Goal: Information Seeking & Learning: Learn about a topic

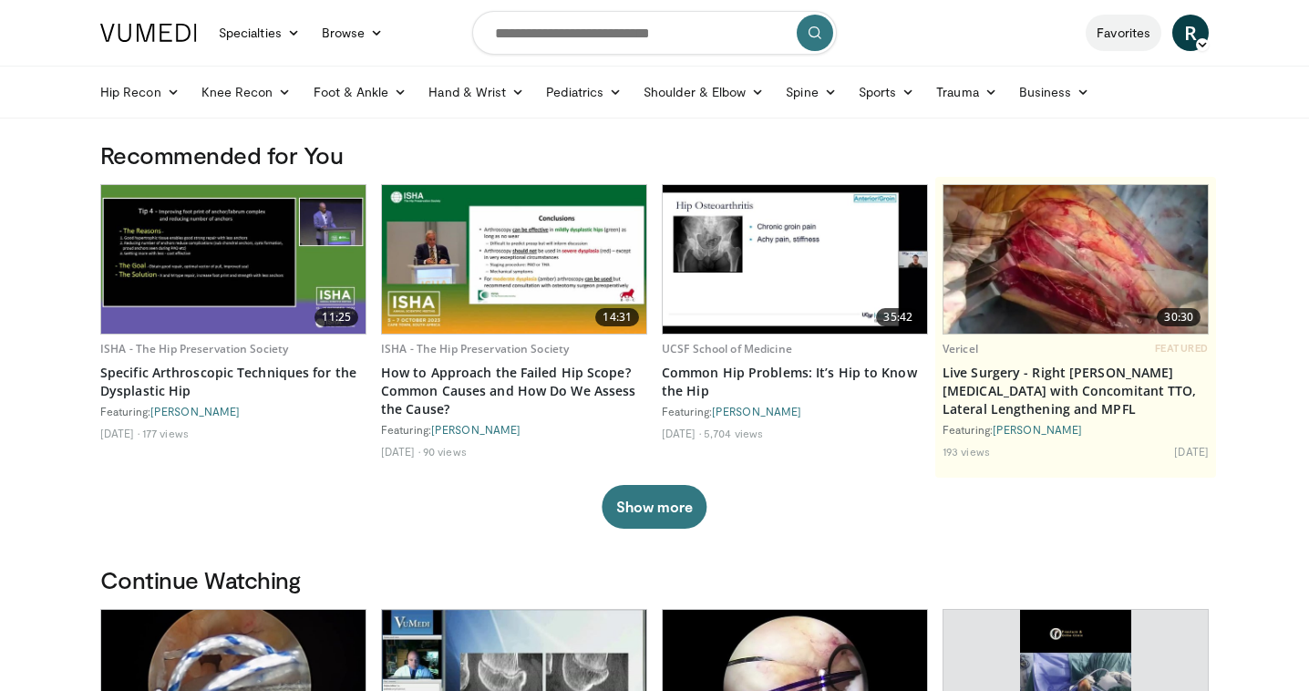
click at [1112, 32] on link "Favorites" at bounding box center [1123, 33] width 76 height 36
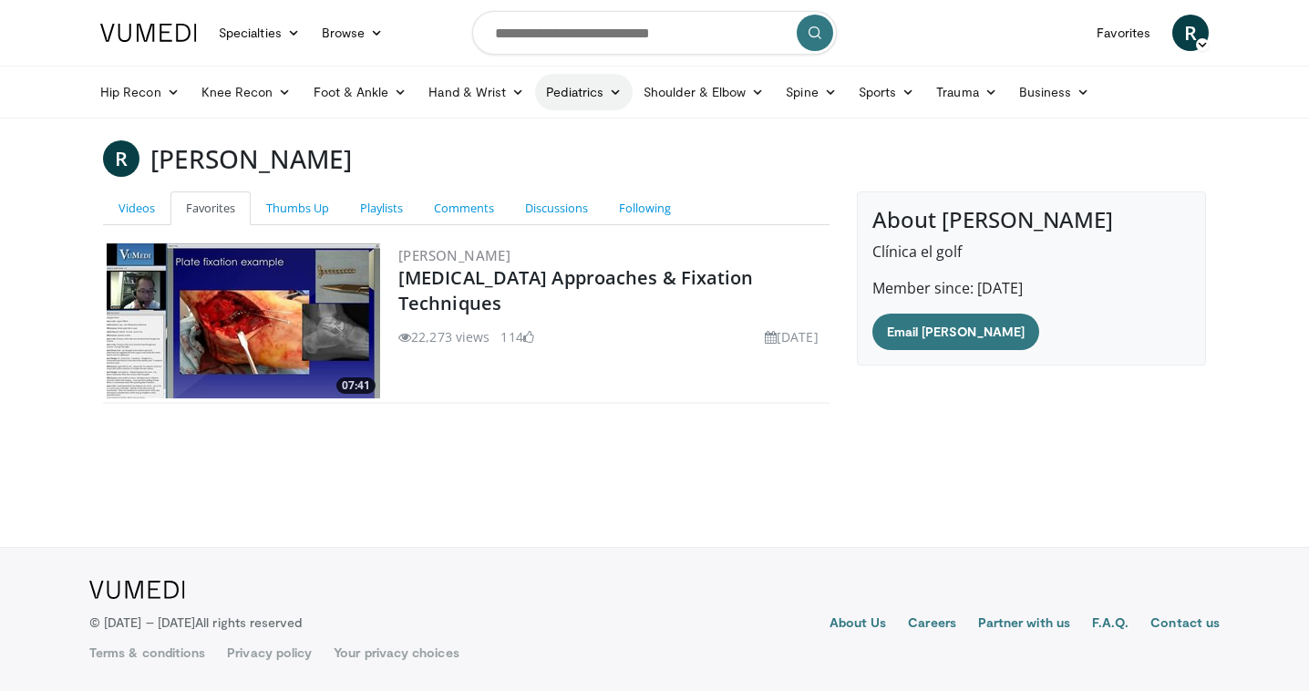
click at [571, 91] on link "Pediatrics" at bounding box center [584, 92] width 98 height 36
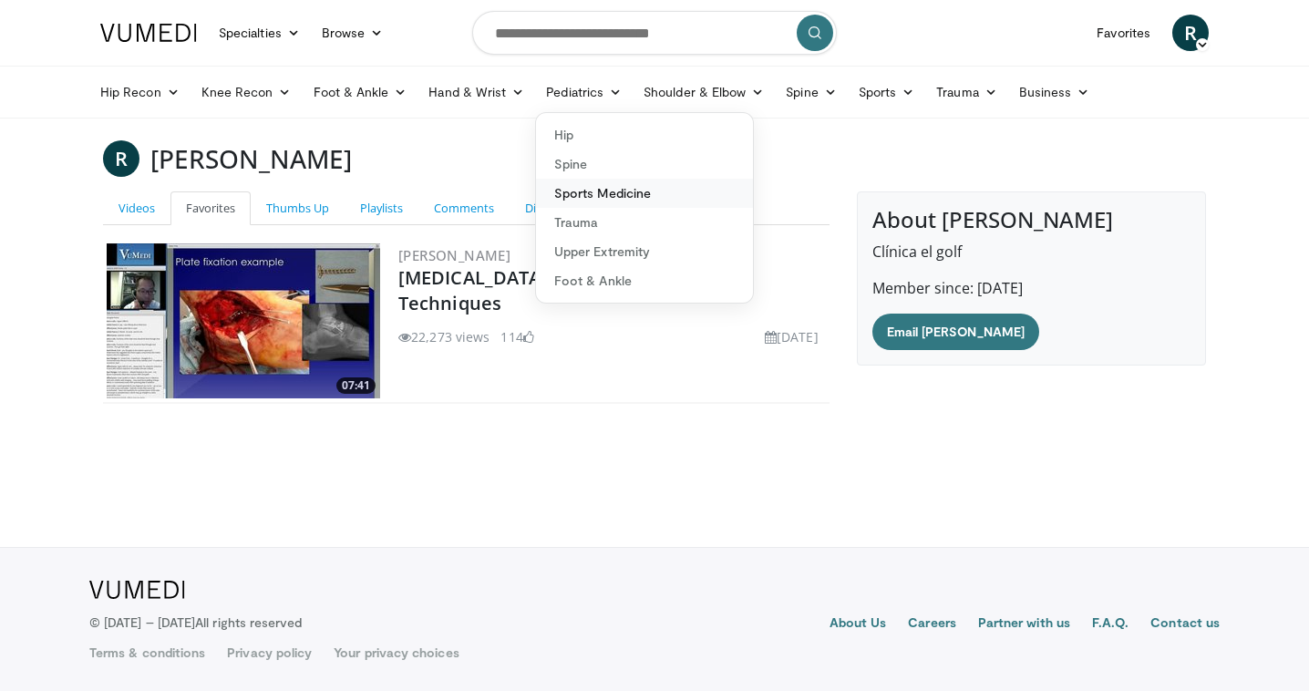
click at [570, 199] on link "Sports Medicine" at bounding box center [644, 193] width 217 height 29
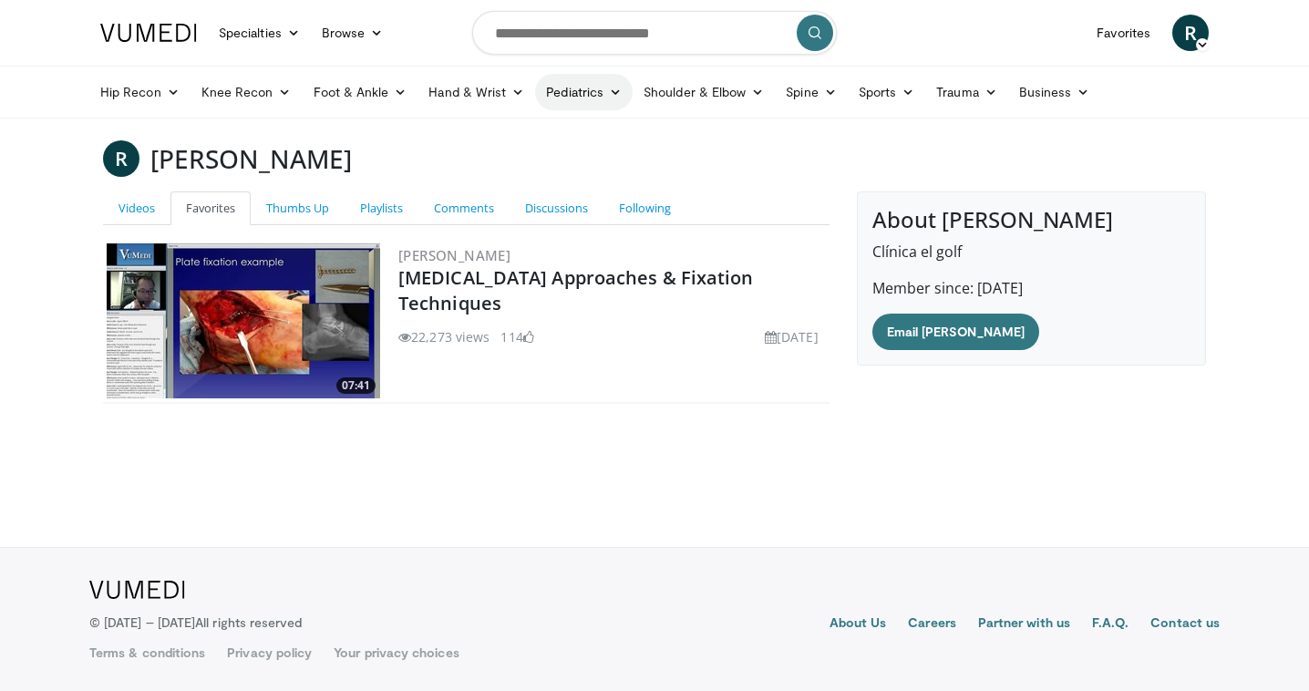
click at [577, 98] on link "Pediatrics" at bounding box center [584, 92] width 98 height 36
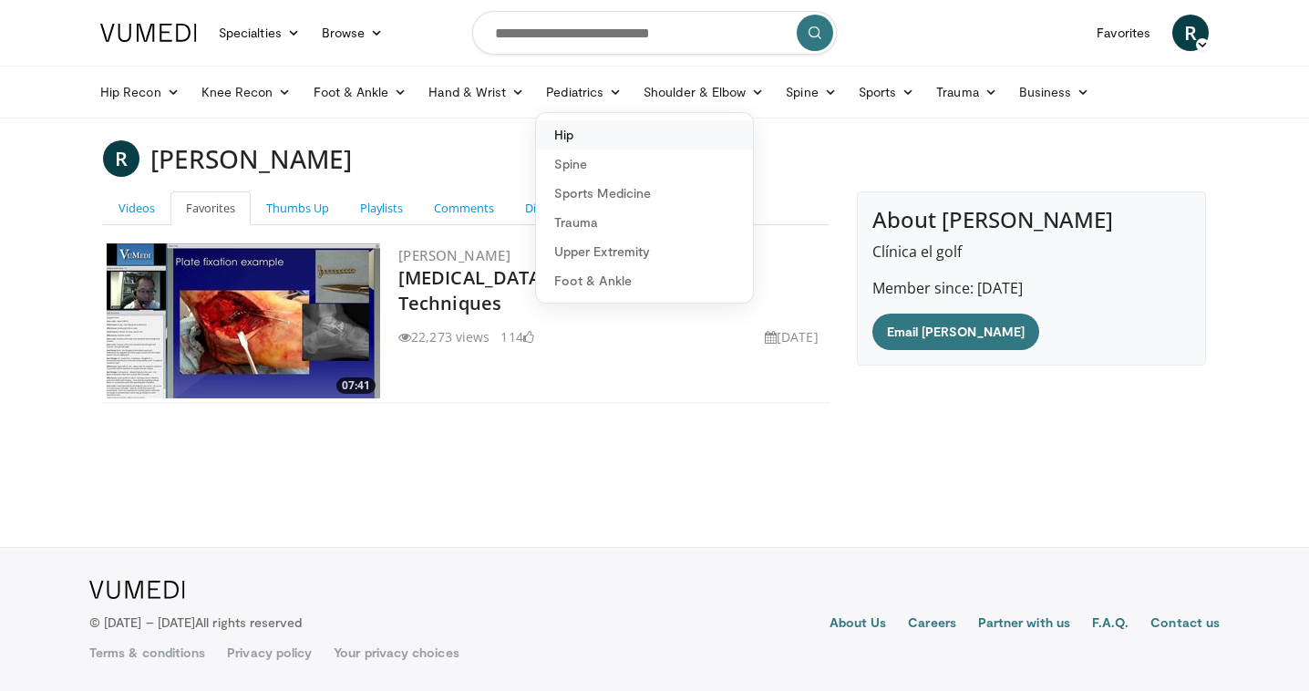
click at [570, 141] on link "Hip" at bounding box center [644, 134] width 217 height 29
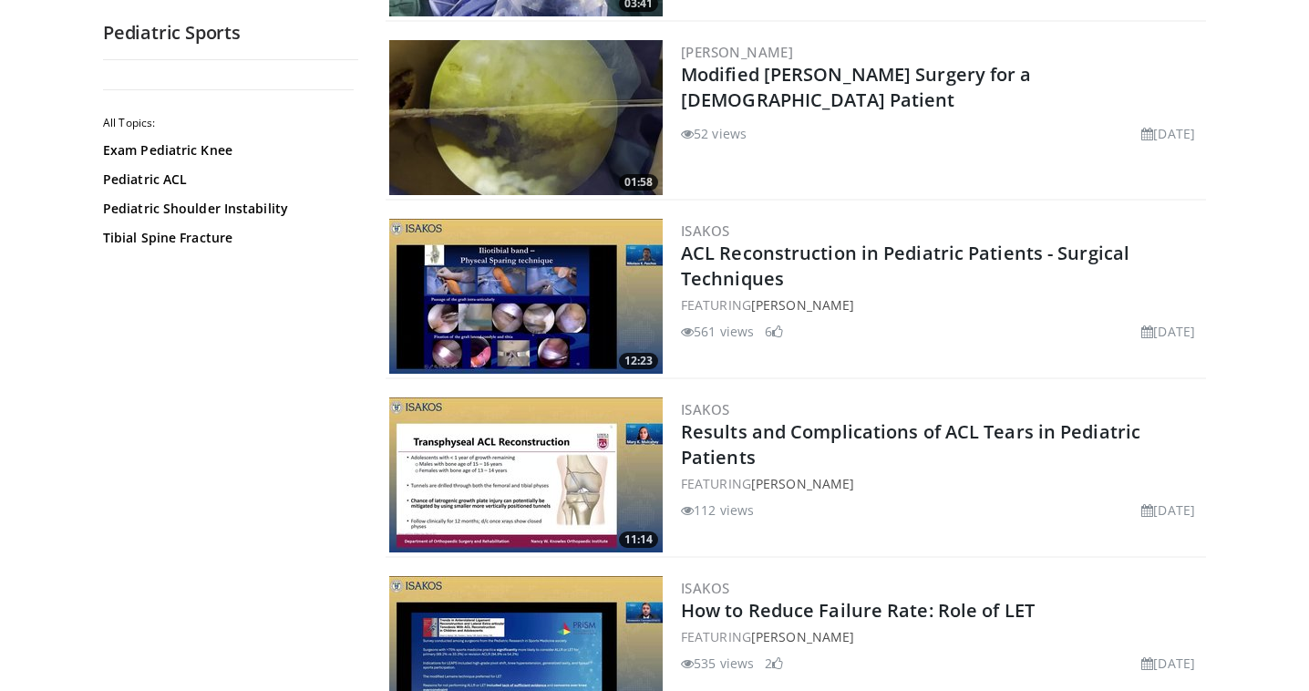
scroll to position [1957, 0]
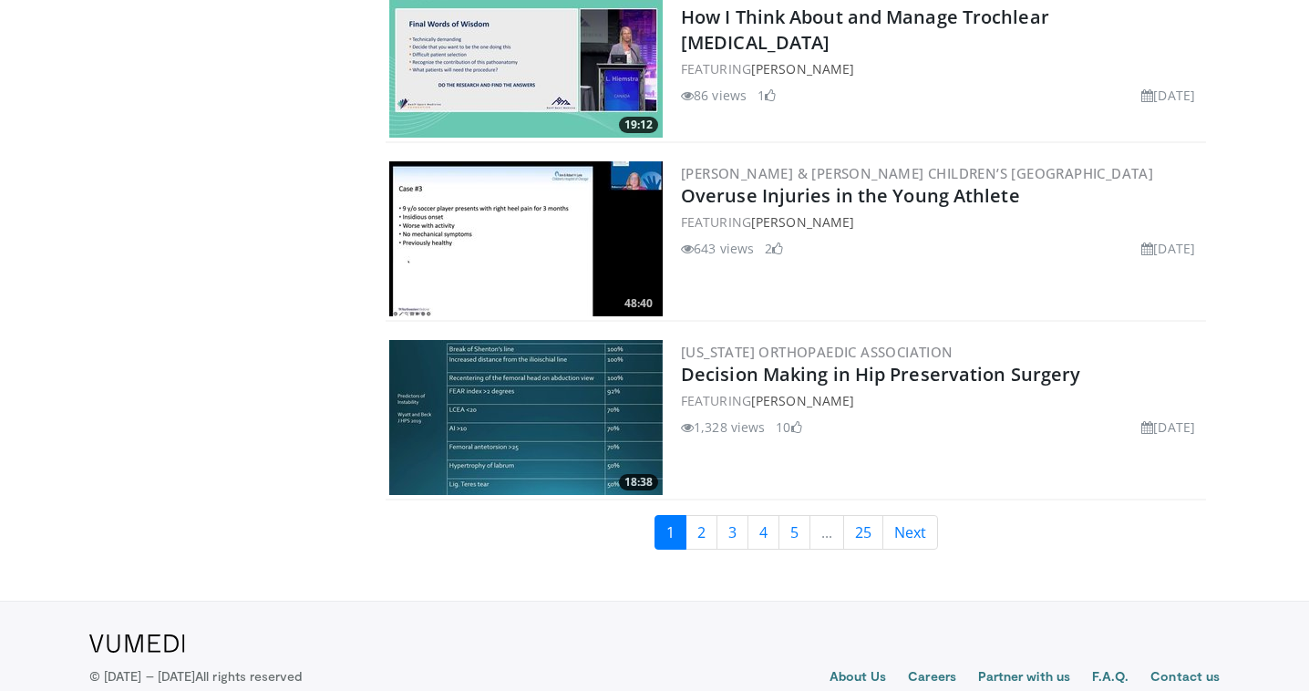
scroll to position [4215, 0]
click at [698, 515] on link "2" at bounding box center [701, 532] width 32 height 35
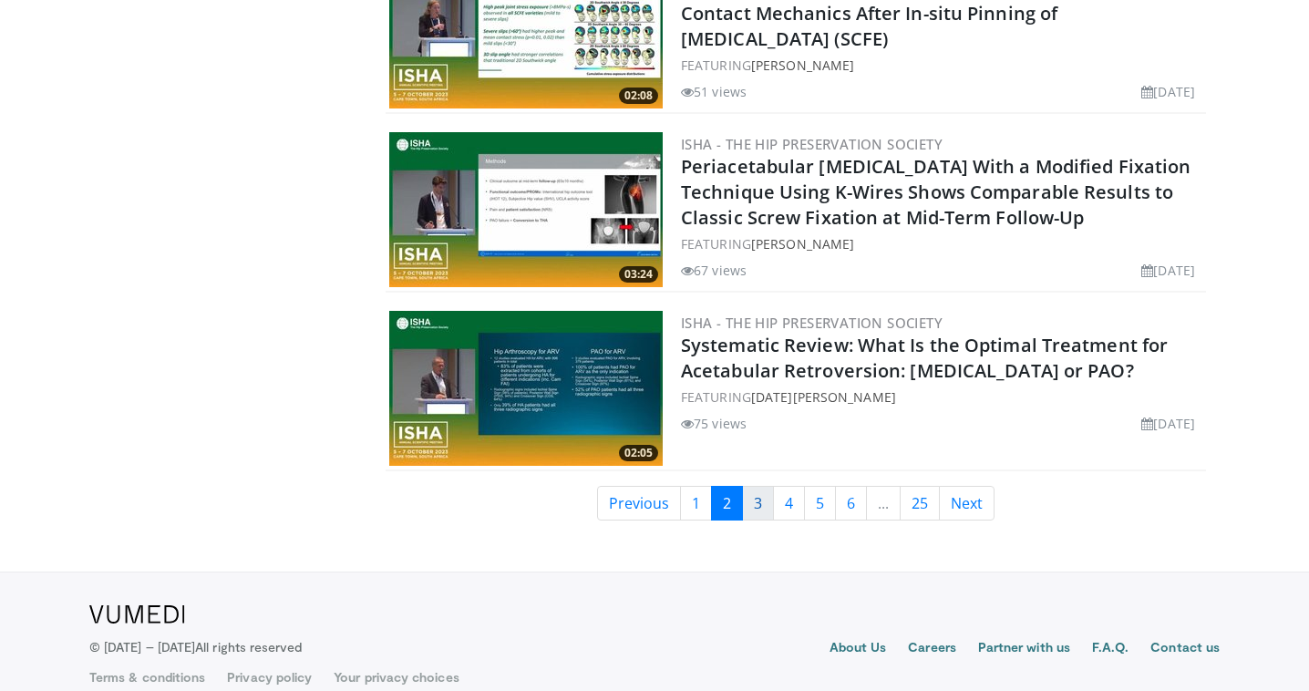
scroll to position [4225, 0]
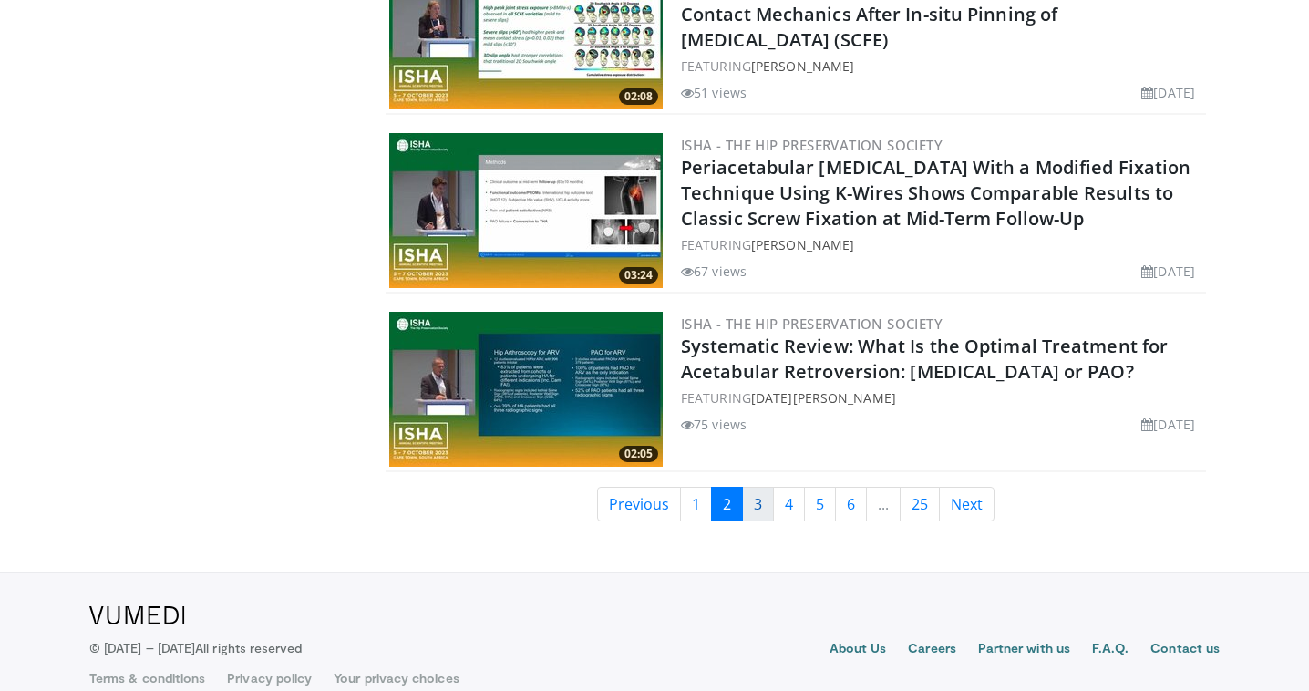
click at [760, 487] on link "3" at bounding box center [758, 504] width 32 height 35
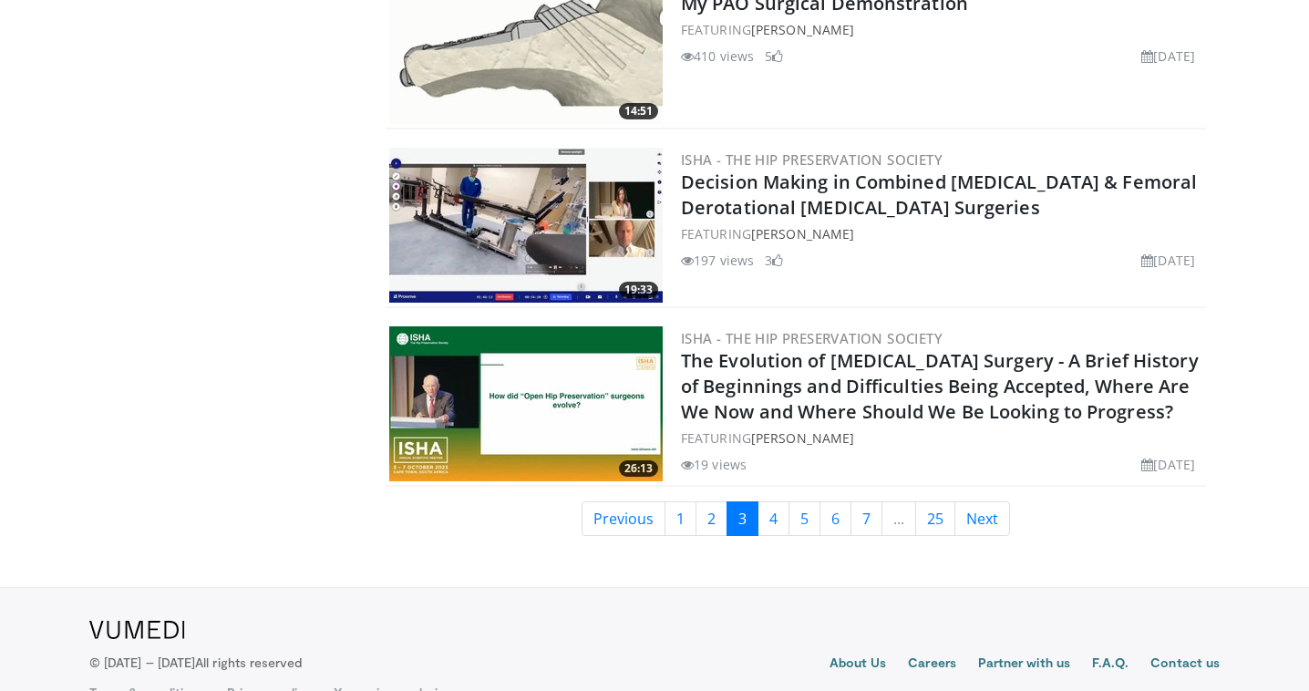
scroll to position [4194, 0]
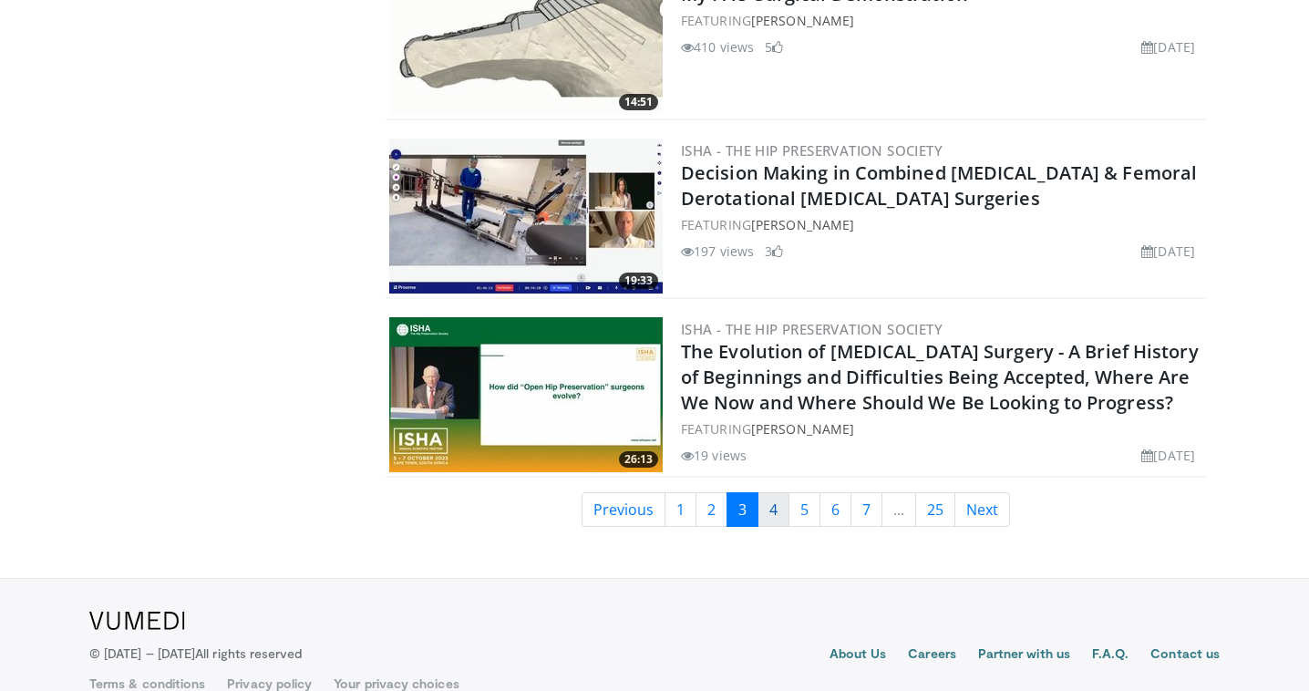
click at [781, 492] on link "4" at bounding box center [773, 509] width 32 height 35
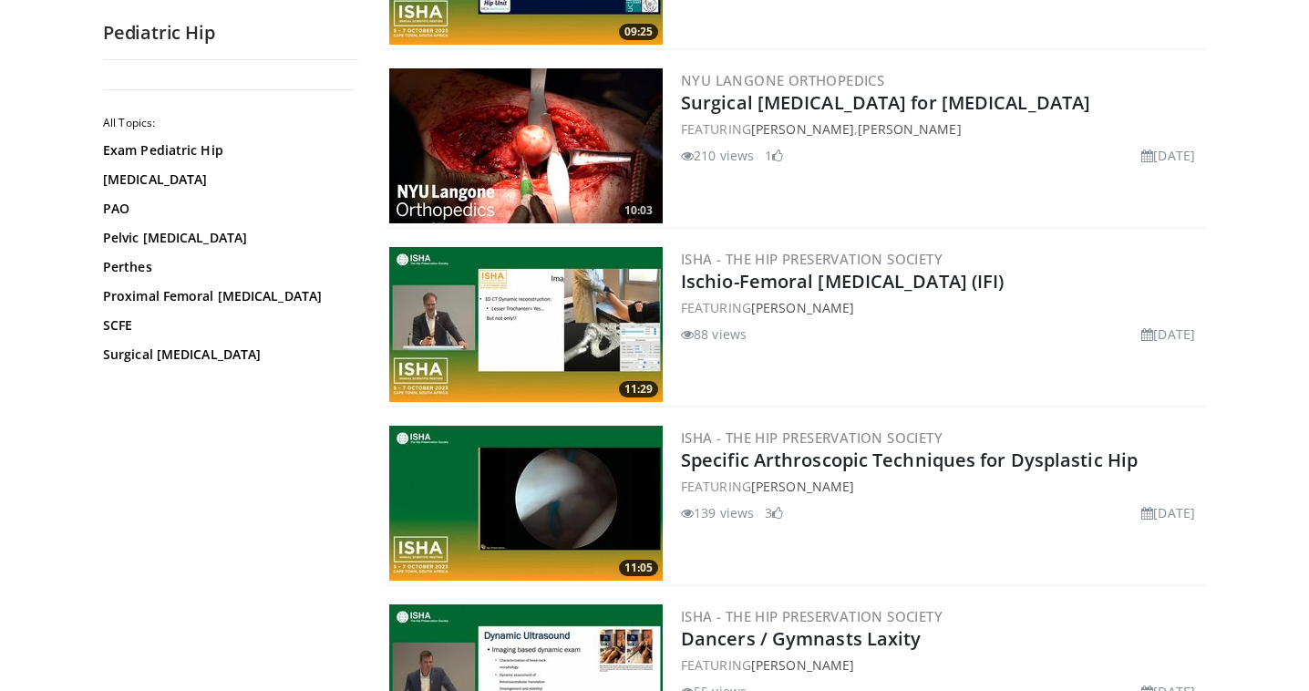
scroll to position [1211, 0]
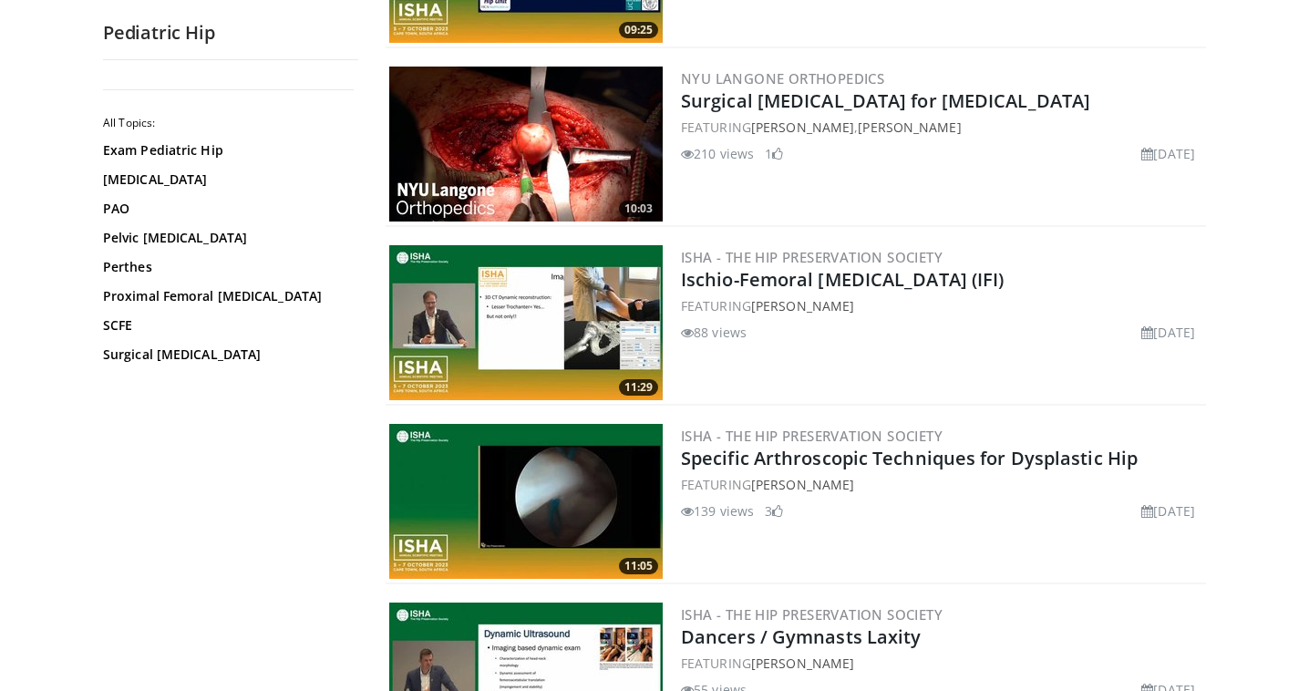
click at [596, 302] on img at bounding box center [525, 322] width 273 height 155
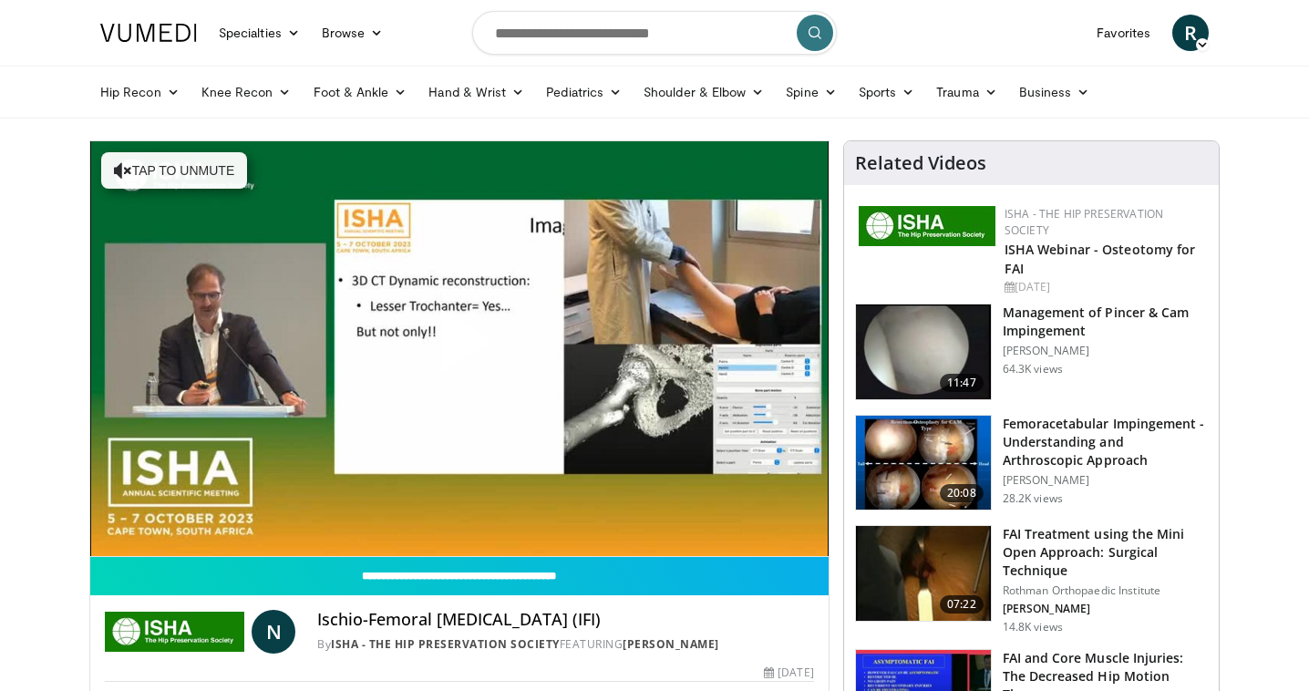
click at [459, 348] on span "Video Player" at bounding box center [459, 348] width 0 height 0
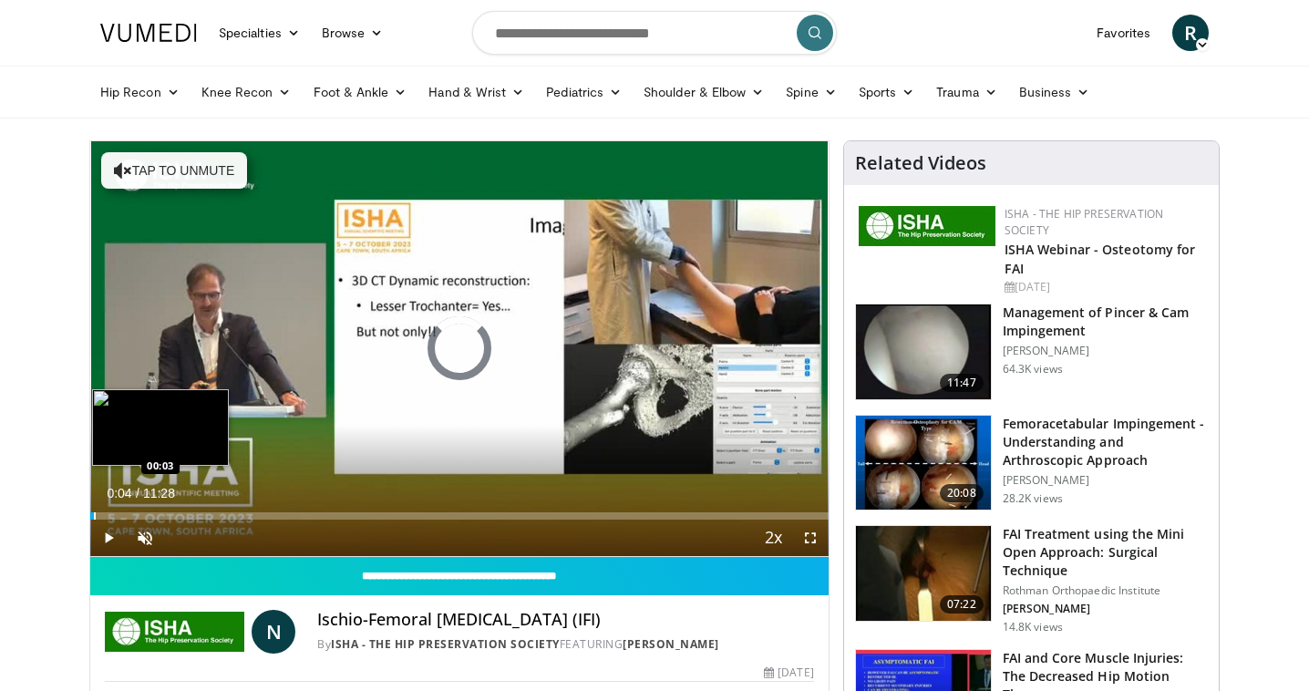
drag, startPoint x: 385, startPoint y: 516, endPoint x: 94, endPoint y: 519, distance: 290.7
click at [94, 519] on div "Progress Bar" at bounding box center [95, 515] width 2 height 7
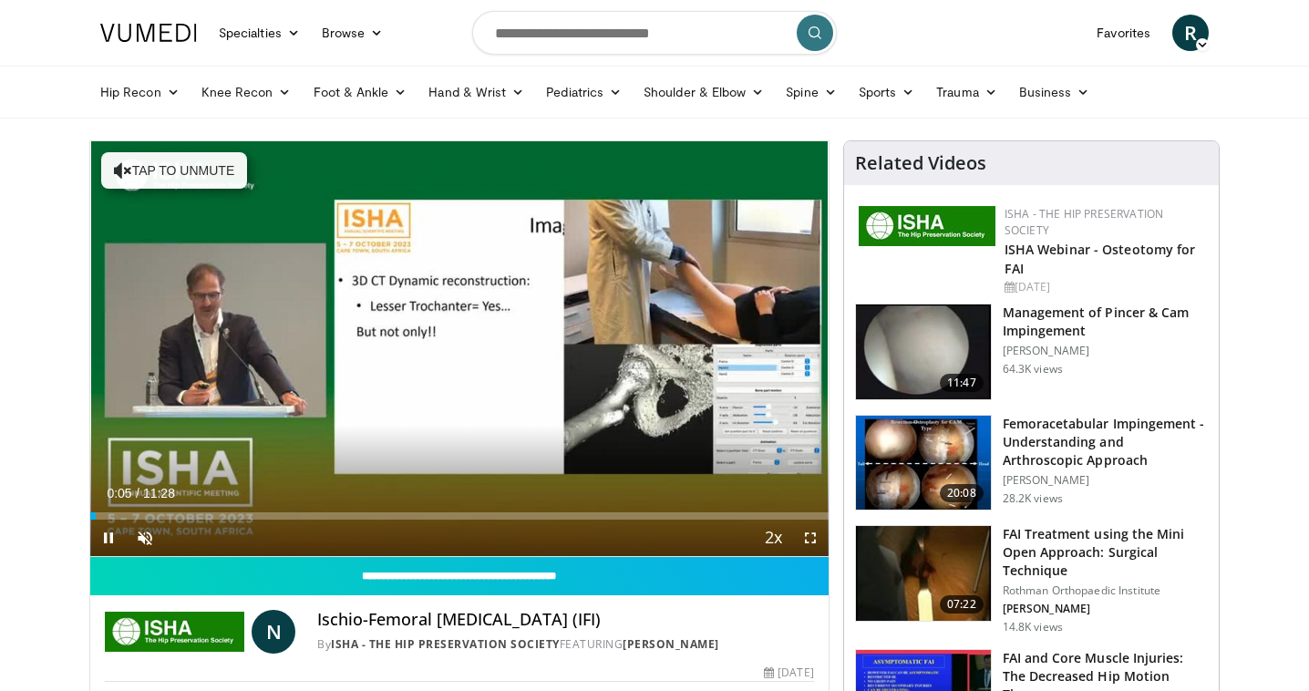
click at [769, 539] on span "Video Player" at bounding box center [774, 538] width 26 height 36
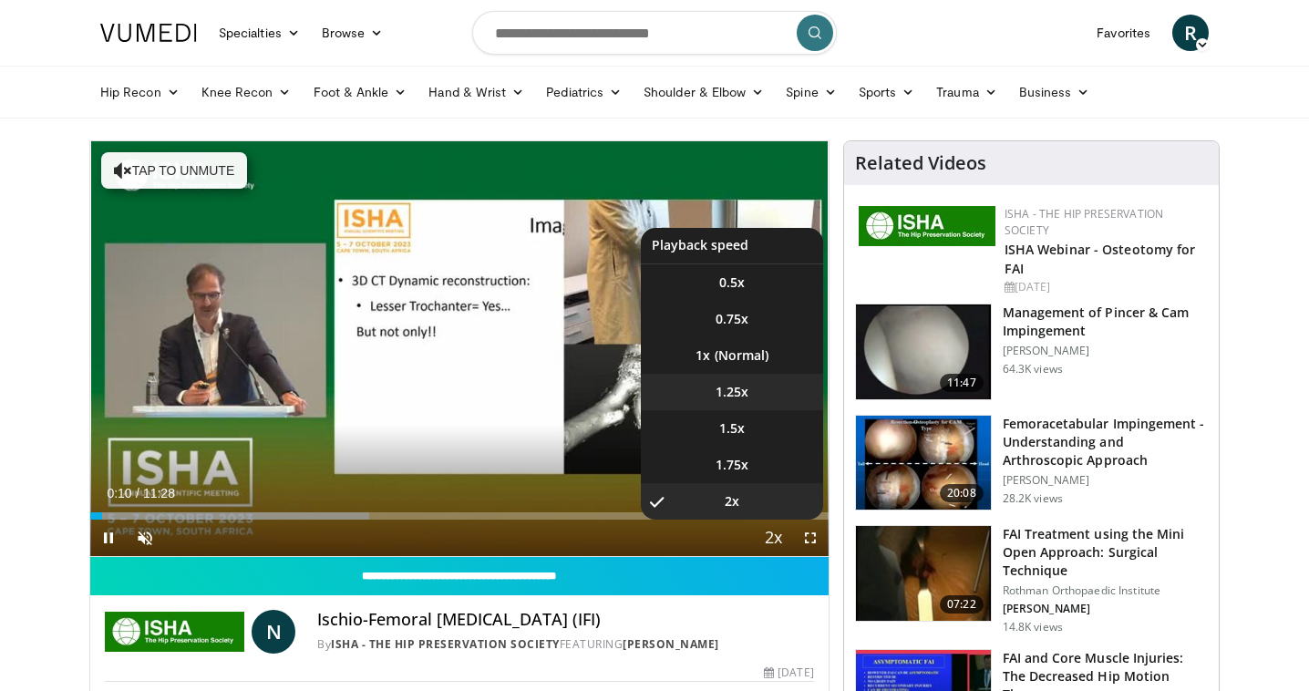
click at [713, 397] on li "1.25x" at bounding box center [732, 392] width 182 height 36
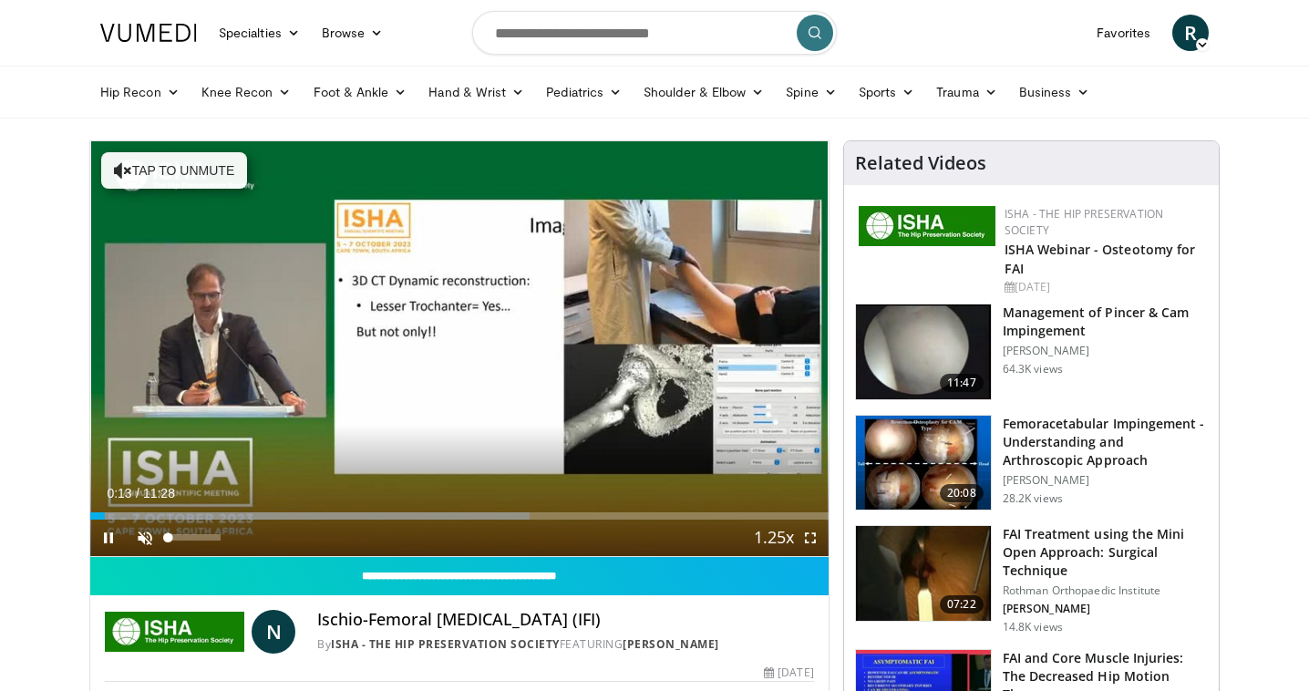
click at [145, 538] on span "Video Player" at bounding box center [145, 537] width 36 height 36
click at [808, 532] on span "Video Player" at bounding box center [810, 537] width 36 height 36
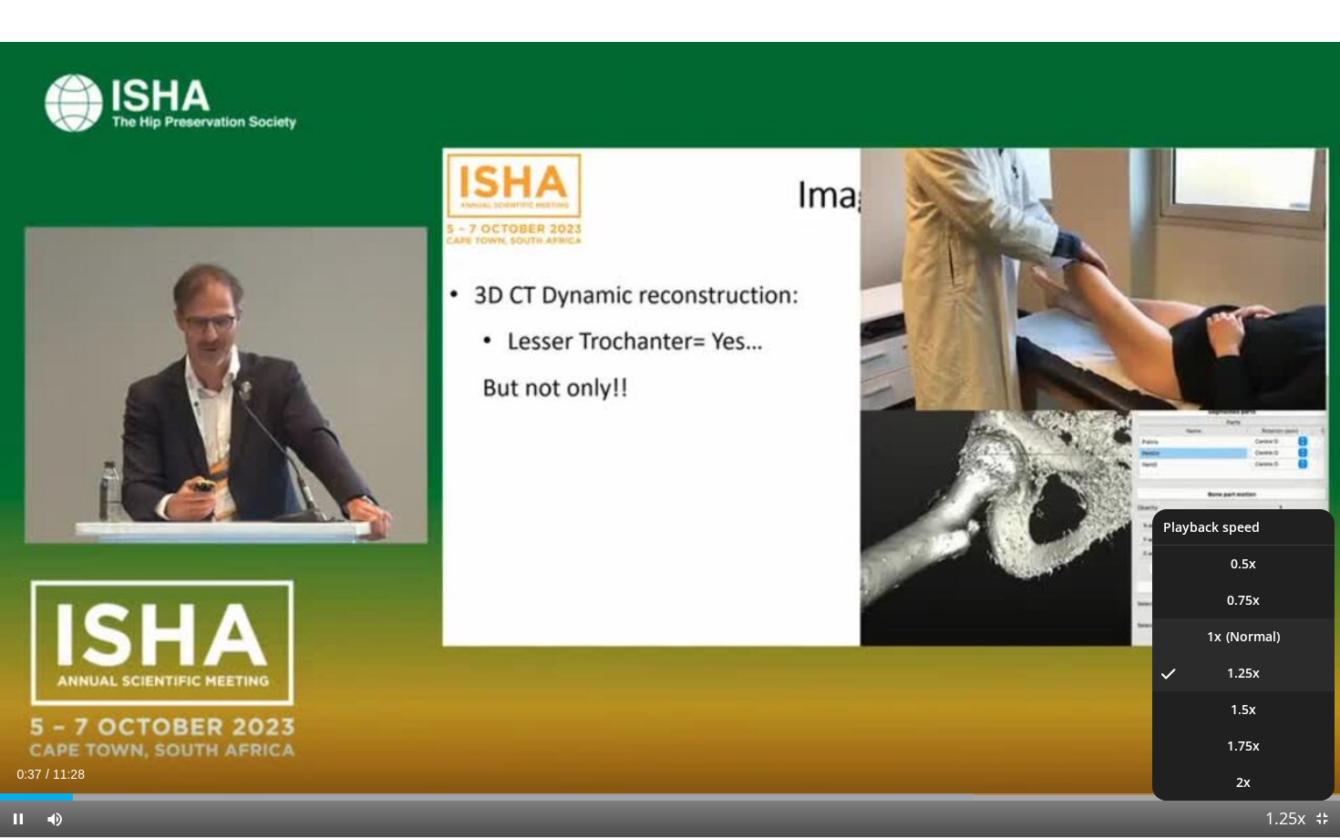
click at [1201, 636] on li "1x" at bounding box center [1243, 637] width 182 height 36
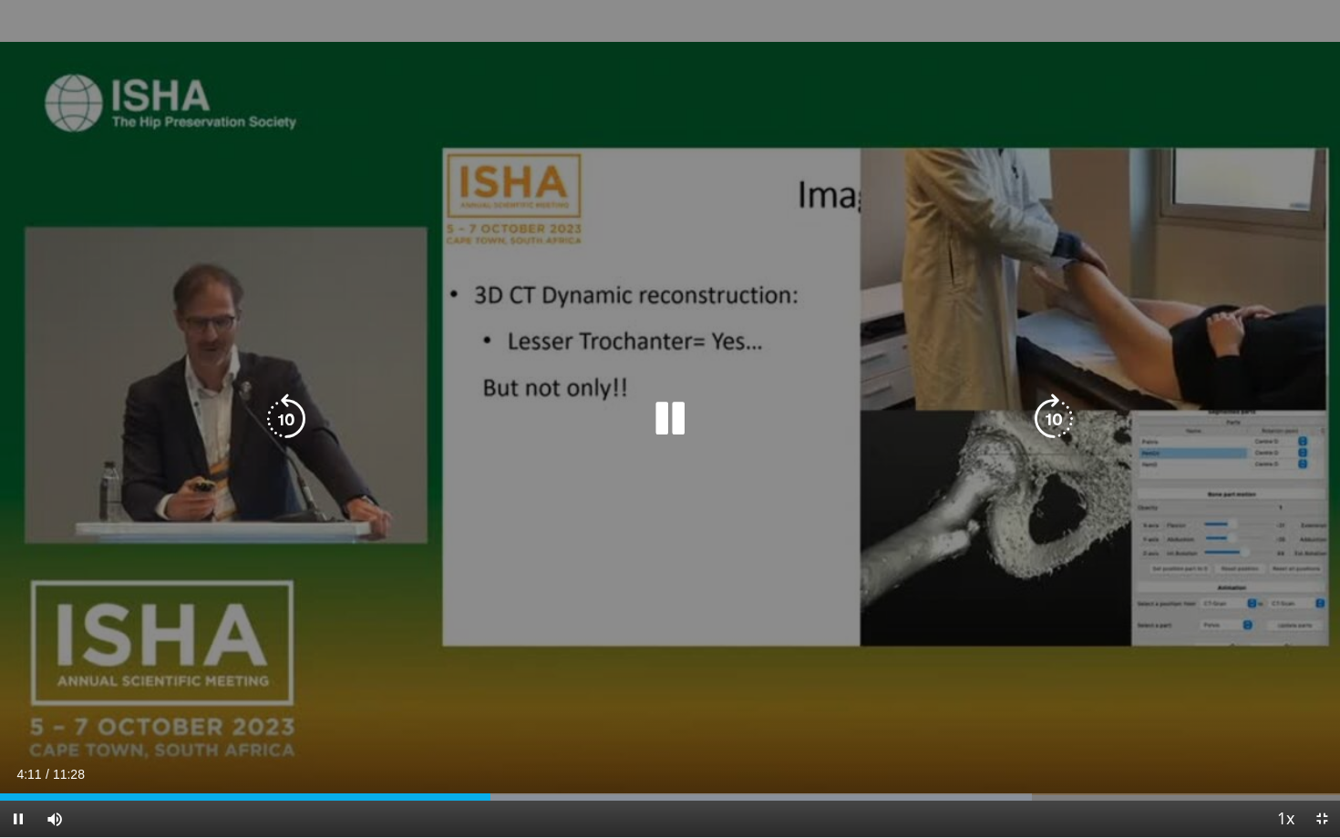
click at [663, 418] on icon "Video Player" at bounding box center [669, 419] width 51 height 51
click at [433, 465] on div "10 seconds Tap to unmute" at bounding box center [670, 418] width 1340 height 837
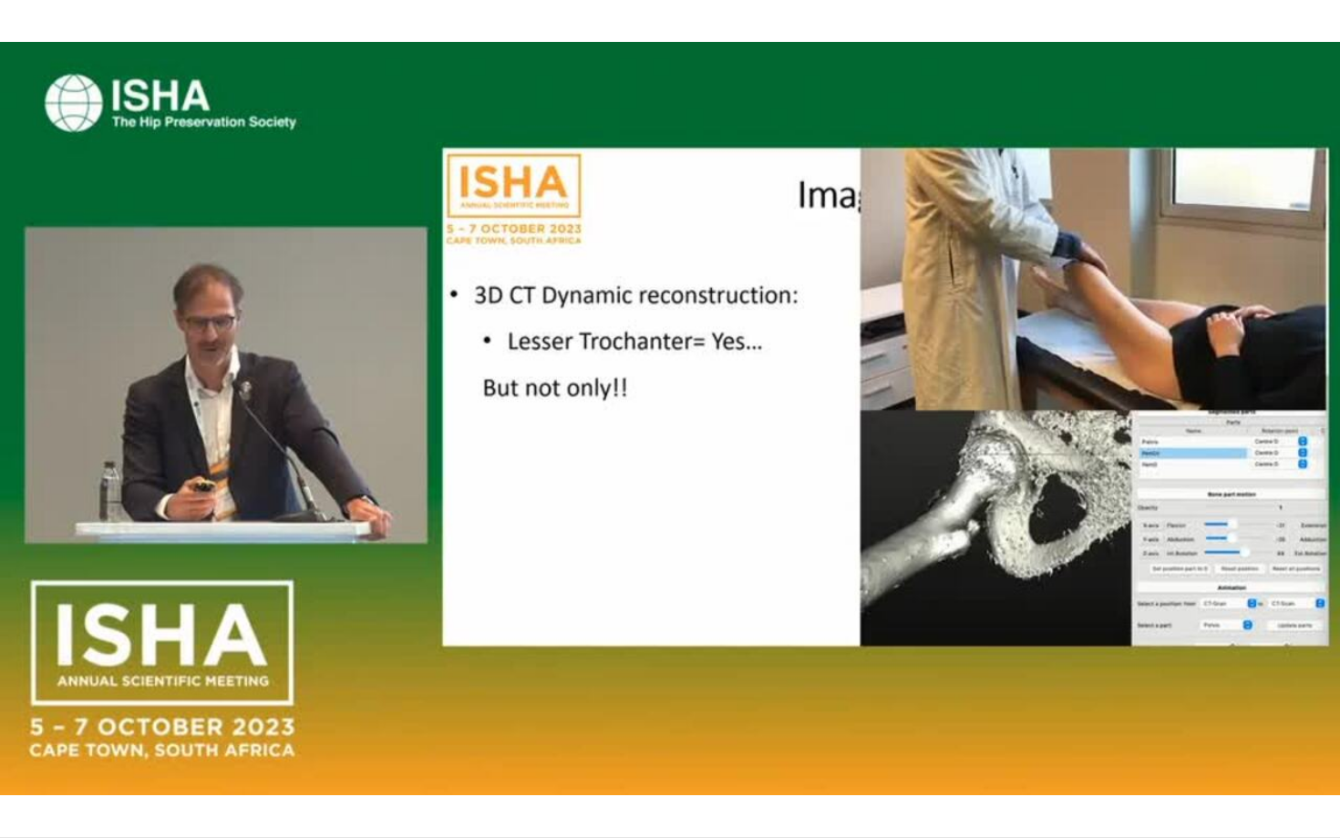
click at [643, 539] on div "10 seconds Tap to unmute" at bounding box center [670, 418] width 1340 height 837
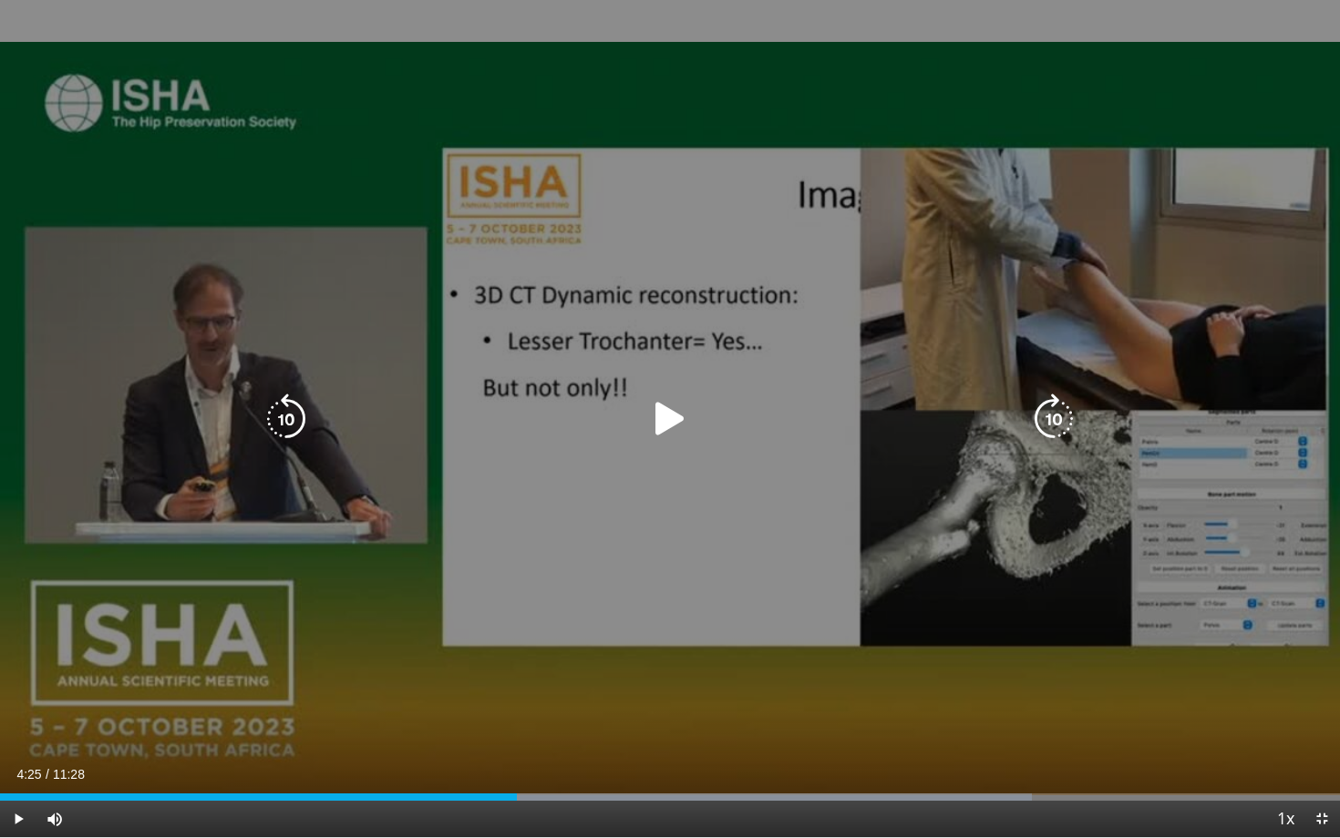
click at [591, 400] on div "10 seconds Tap to unmute" at bounding box center [670, 418] width 1340 height 837
click at [499, 514] on div "10 seconds Tap to unmute" at bounding box center [670, 418] width 1340 height 837
click at [292, 426] on icon "Video Player" at bounding box center [286, 419] width 51 height 51
click at [289, 417] on icon "Video Player" at bounding box center [286, 419] width 51 height 51
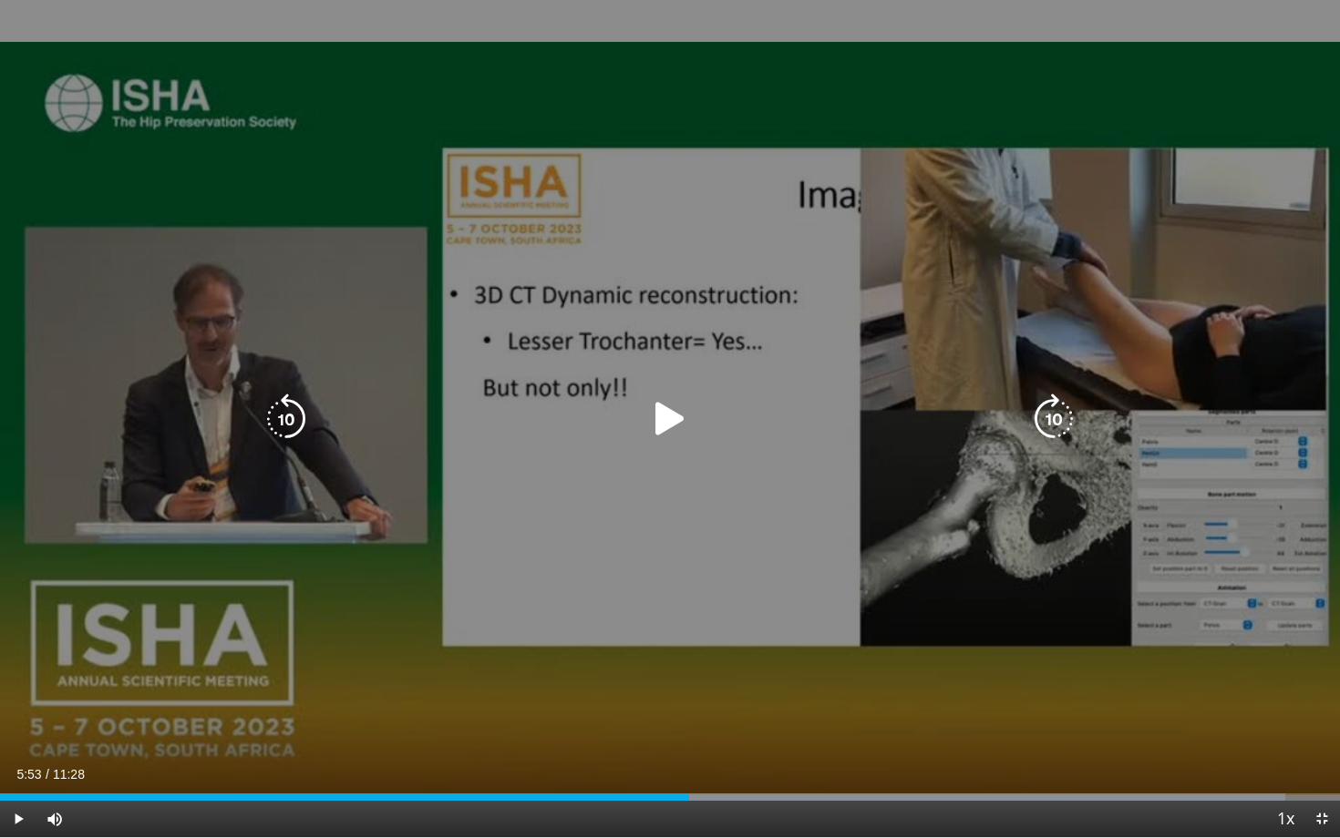
click at [1041, 421] on icon "Video Player" at bounding box center [1053, 419] width 51 height 51
click at [1022, 401] on div "Video Player" at bounding box center [670, 419] width 804 height 36
click at [1043, 422] on icon "Video Player" at bounding box center [1053, 419] width 51 height 51
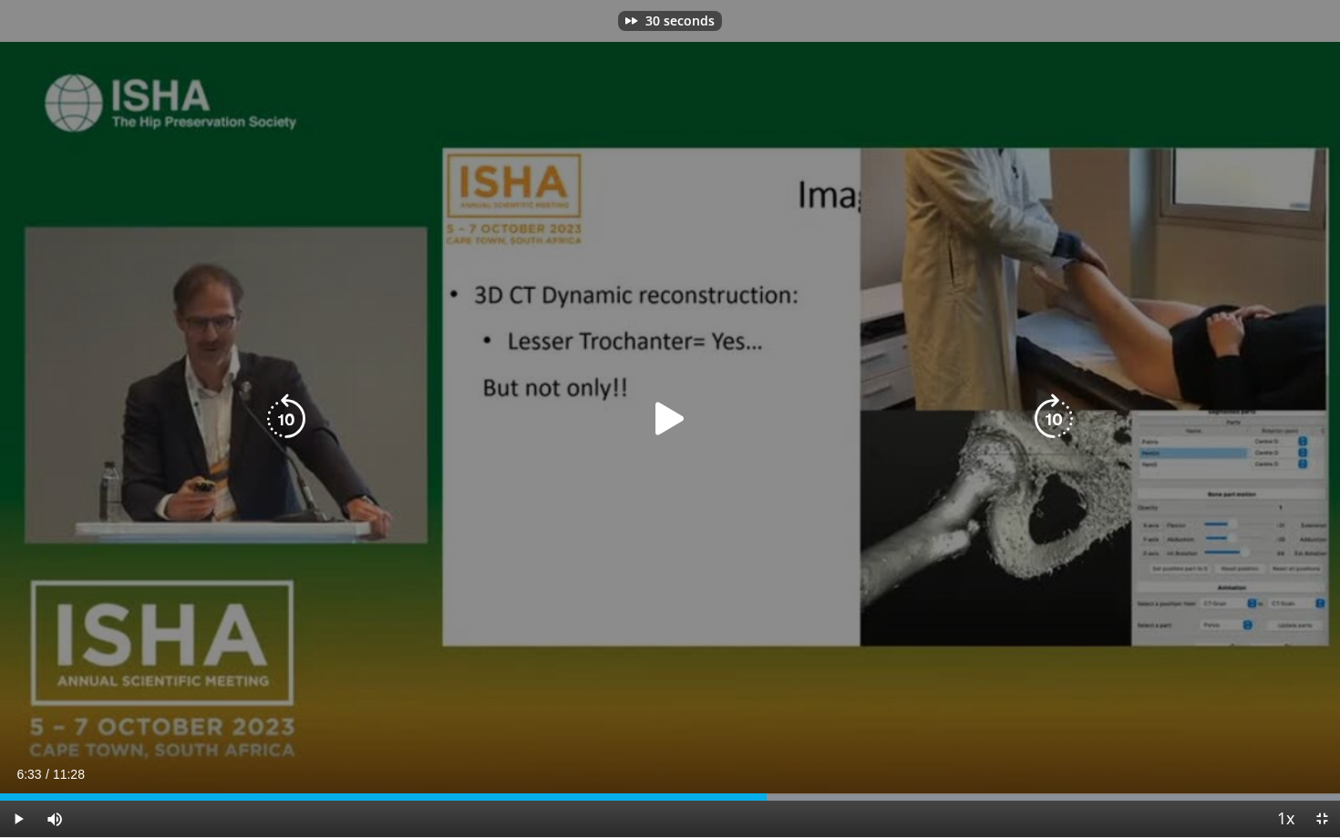
click at [1043, 422] on icon "Video Player" at bounding box center [1053, 419] width 51 height 51
click at [779, 533] on div "10 seconds Tap to unmute" at bounding box center [670, 418] width 1340 height 837
click at [1038, 413] on icon "Video Player" at bounding box center [1053, 419] width 51 height 51
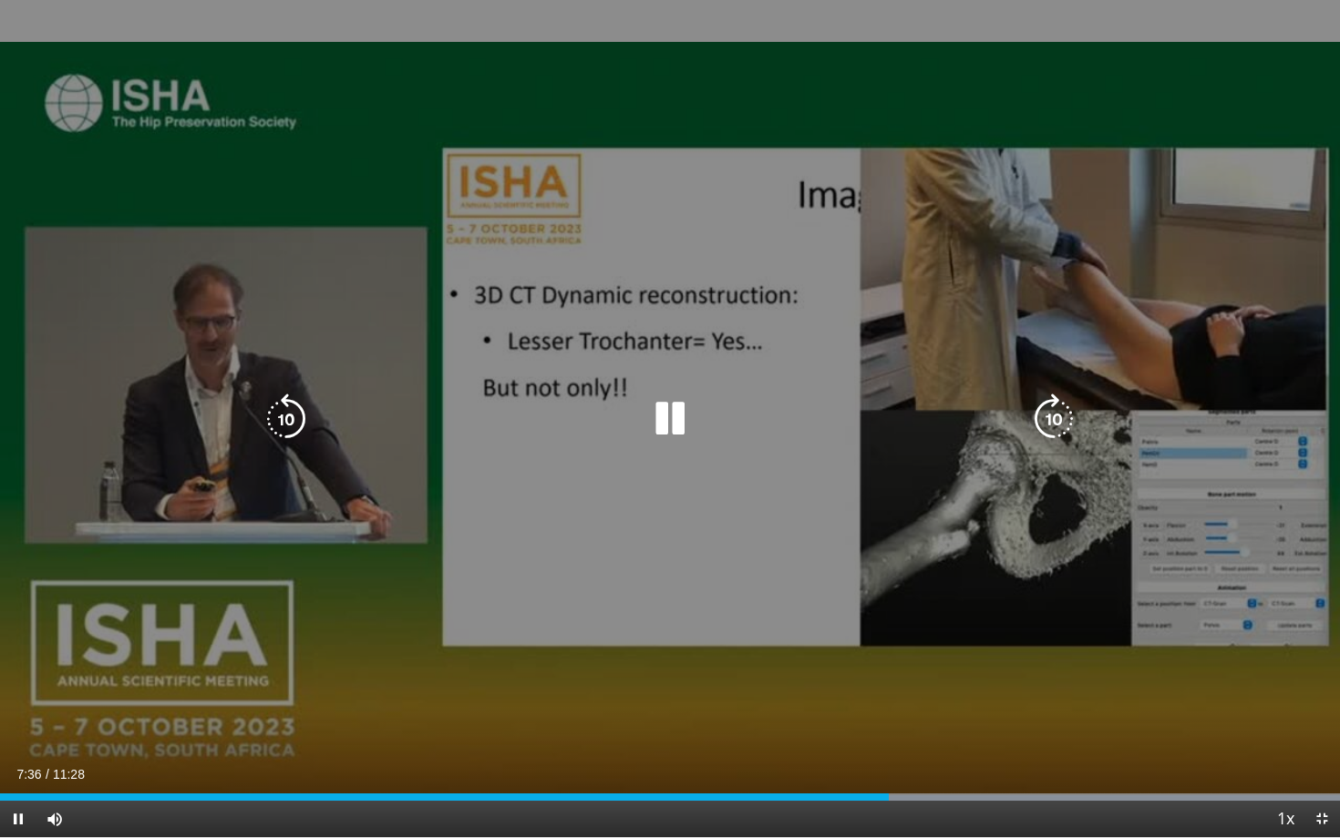
click at [1046, 424] on icon "Video Player" at bounding box center [1053, 419] width 51 height 51
click at [1002, 617] on div "20 seconds Tap to unmute" at bounding box center [670, 418] width 1340 height 837
click at [901, 306] on div "20 seconds Tap to unmute" at bounding box center [670, 418] width 1340 height 837
click at [1043, 439] on icon "Video Player" at bounding box center [1053, 419] width 51 height 51
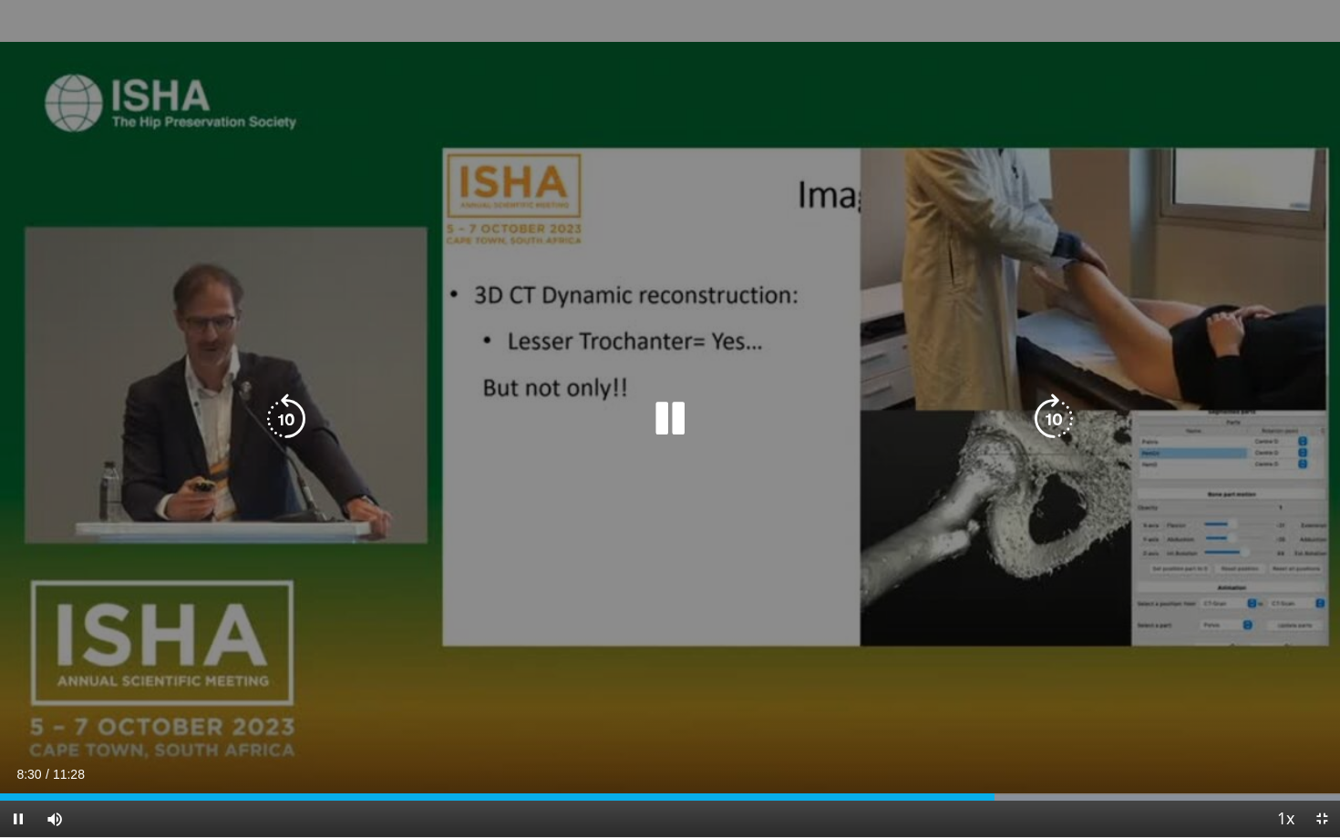
click at [1043, 439] on icon "Video Player" at bounding box center [1053, 419] width 51 height 51
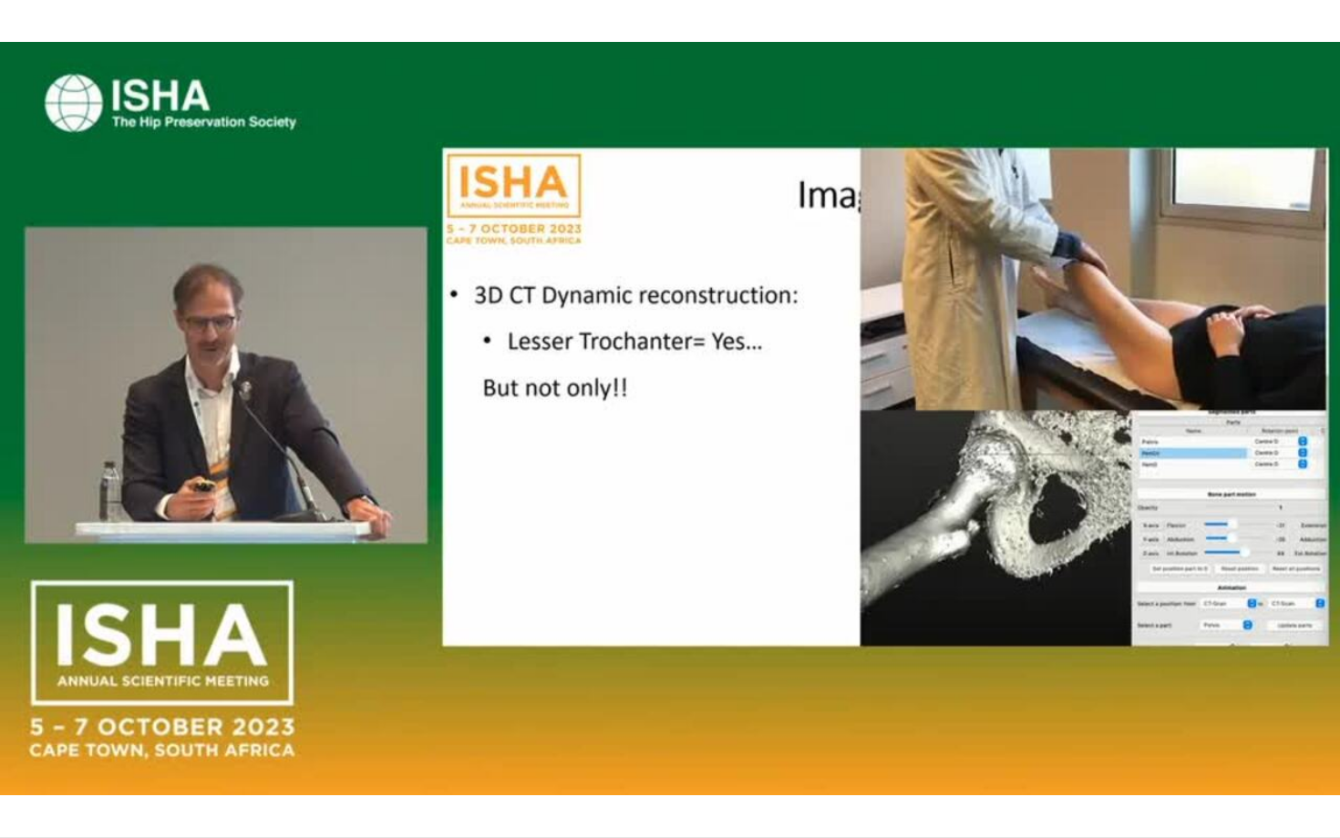
click at [1043, 439] on div "10 seconds Tap to unmute" at bounding box center [670, 418] width 1340 height 837
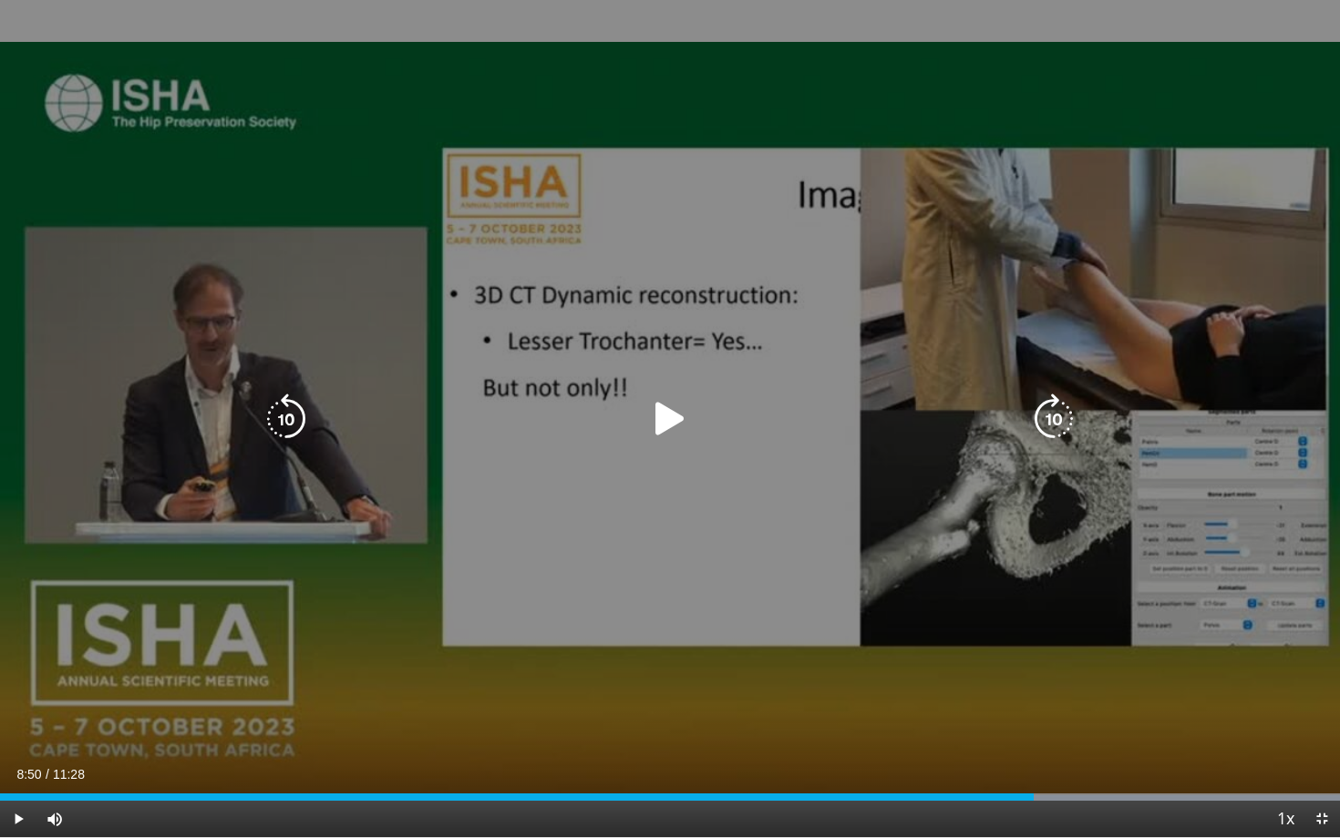
click at [1043, 439] on icon "Video Player" at bounding box center [1053, 419] width 51 height 51
click at [1047, 429] on icon "Video Player" at bounding box center [1053, 419] width 51 height 51
click at [675, 423] on icon "Video Player" at bounding box center [669, 419] width 51 height 51
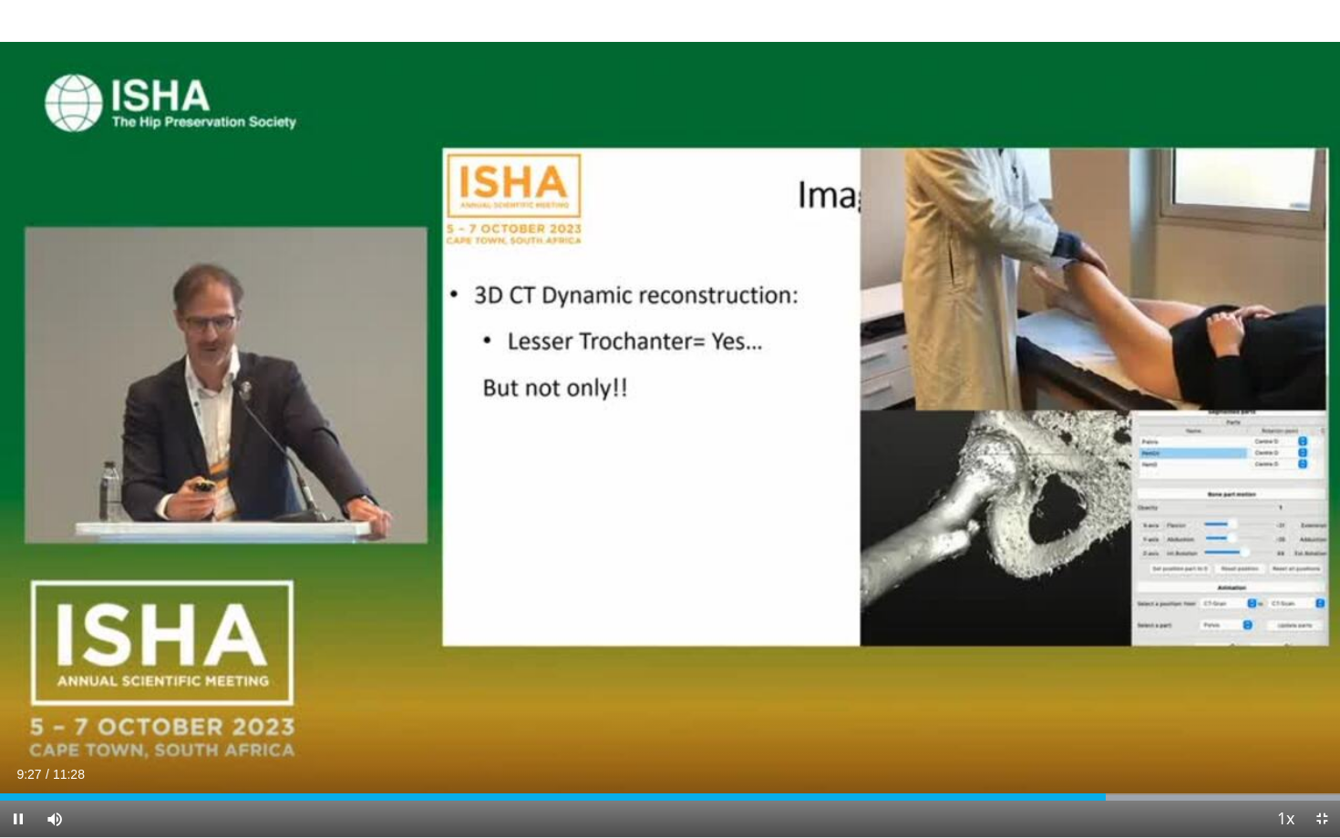
click at [1057, 420] on div "20 seconds Tap to unmute" at bounding box center [670, 418] width 1340 height 837
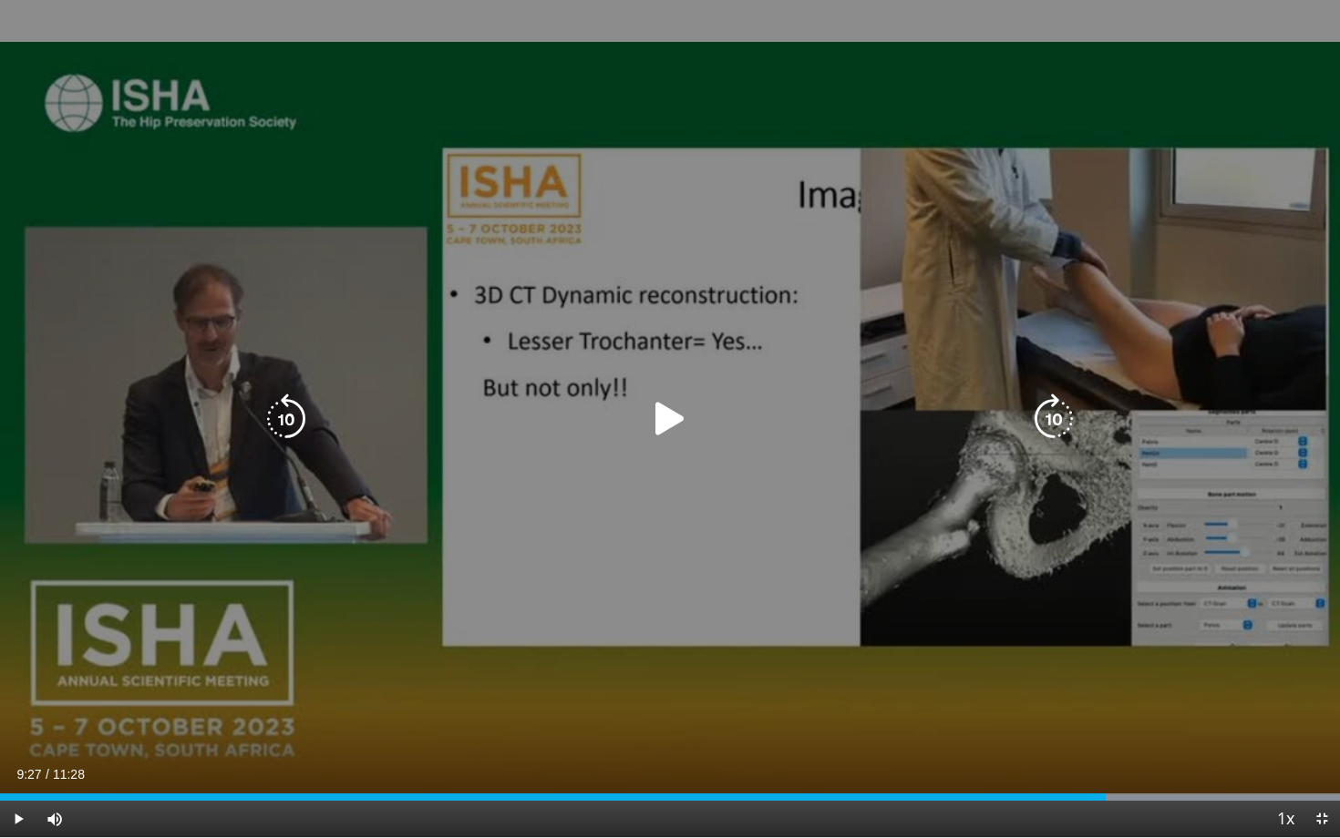
click at [1050, 416] on icon "Video Player" at bounding box center [1053, 419] width 51 height 51
click at [681, 433] on icon "Video Player" at bounding box center [669, 419] width 51 height 51
click at [1005, 506] on div "10 seconds Tap to unmute" at bounding box center [670, 418] width 1340 height 837
click at [1045, 426] on icon "Video Player" at bounding box center [1053, 419] width 51 height 51
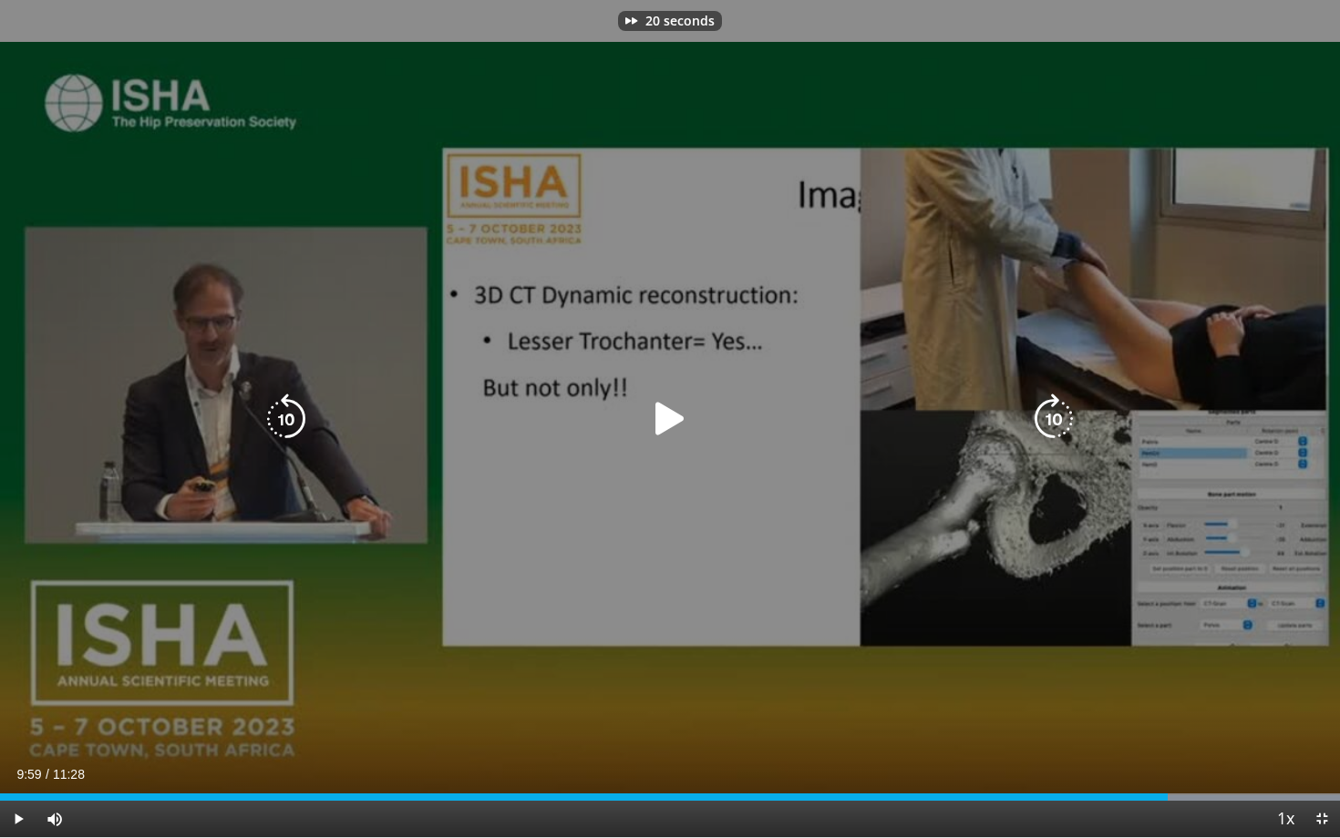
click at [659, 416] on icon "Video Player" at bounding box center [669, 419] width 51 height 51
click at [1051, 421] on icon "Video Player" at bounding box center [1053, 419] width 51 height 51
click at [1049, 416] on icon "Video Player" at bounding box center [1053, 419] width 51 height 51
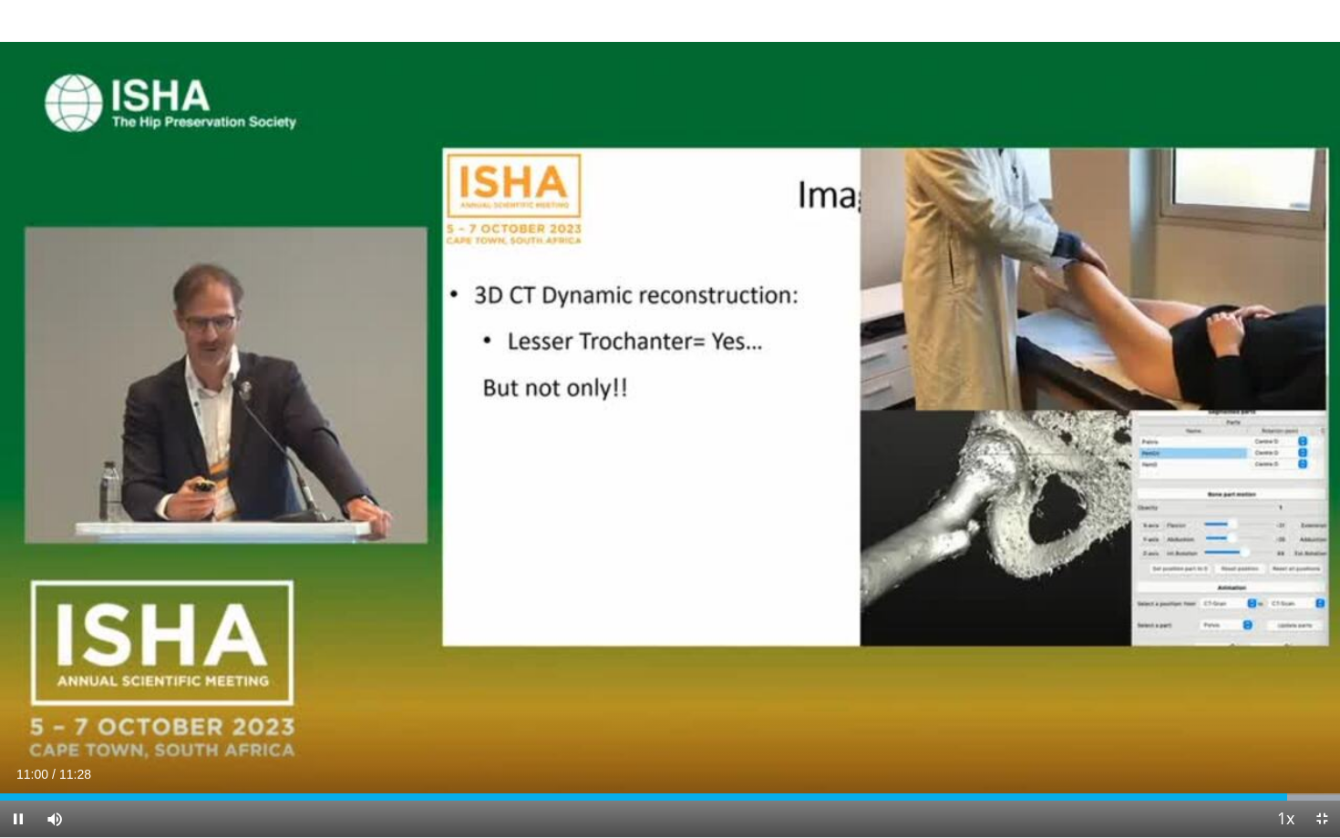
click at [1053, 408] on div "10 seconds Tap to unmute" at bounding box center [670, 418] width 1340 height 837
